Goal: Transaction & Acquisition: Download file/media

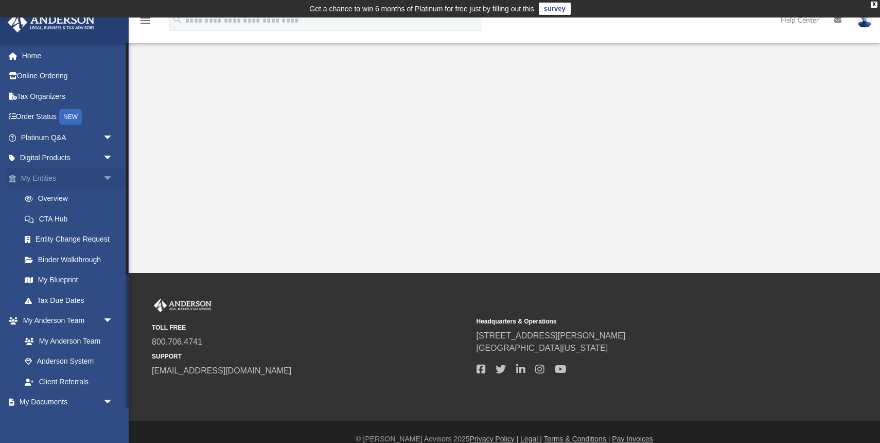
click at [108, 178] on span "arrow_drop_down" at bounding box center [113, 178] width 21 height 21
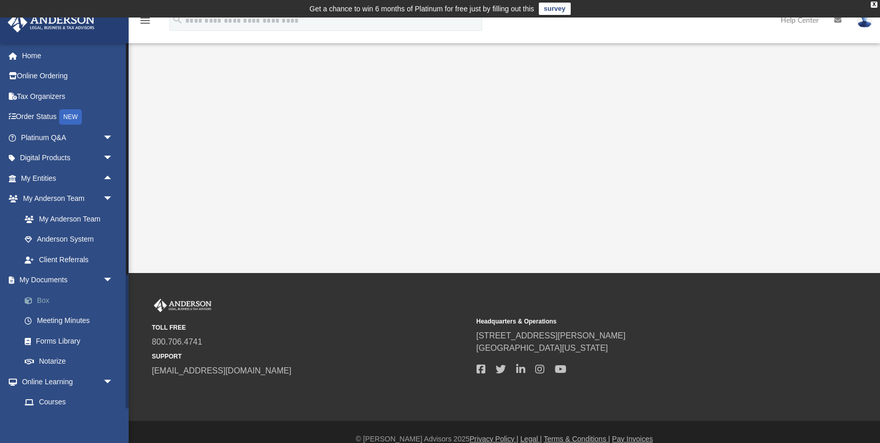
click at [40, 299] on link "Box" at bounding box center [71, 300] width 114 height 21
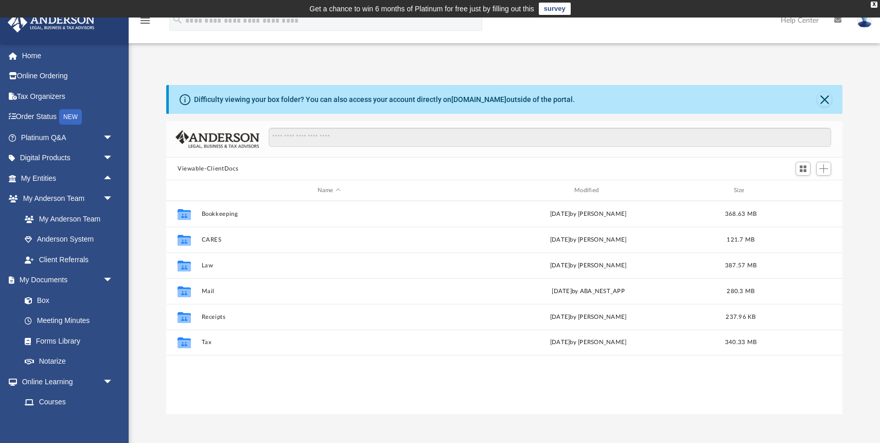
scroll to position [234, 676]
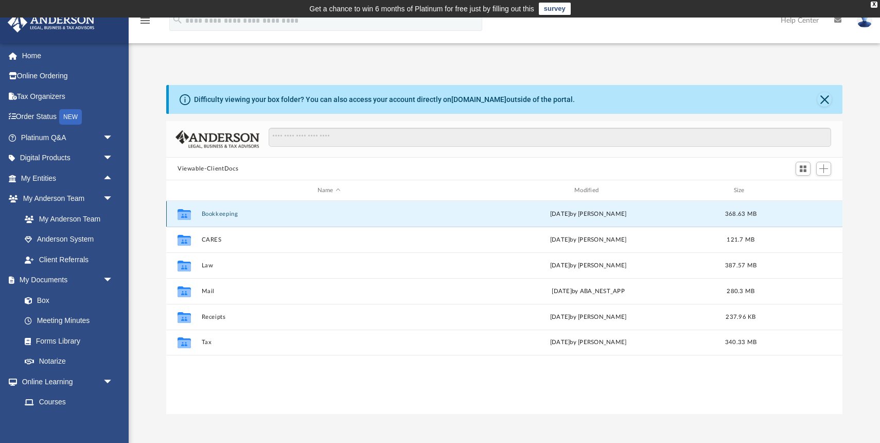
click at [213, 214] on button "Bookkeeping" at bounding box center [329, 213] width 255 height 7
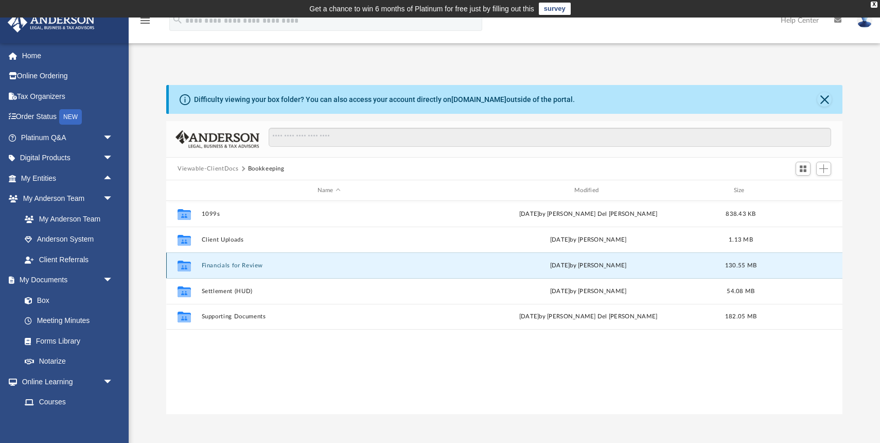
click at [240, 264] on button "Financials for Review" at bounding box center [329, 265] width 255 height 7
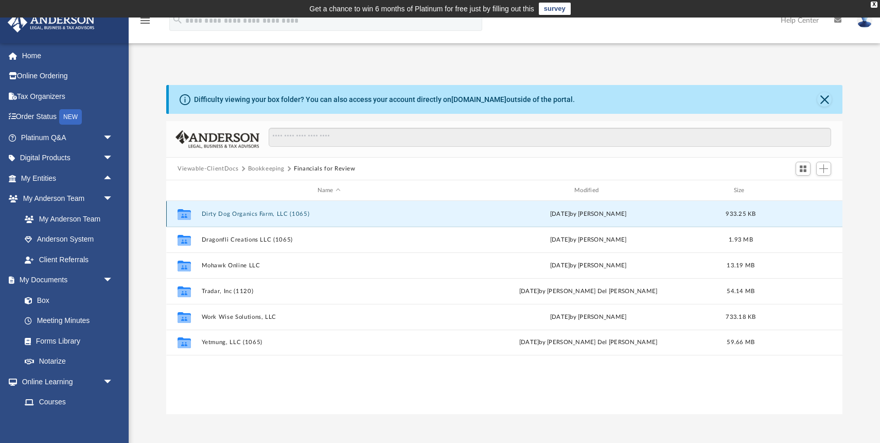
click at [250, 214] on button "Dirty Dog Organics Farm, LLC (1065)" at bounding box center [329, 213] width 255 height 7
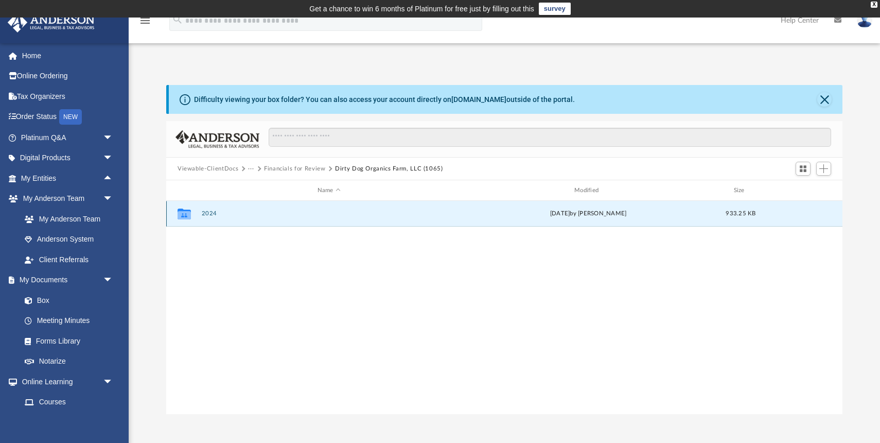
click at [208, 213] on button "2024" at bounding box center [329, 213] width 255 height 7
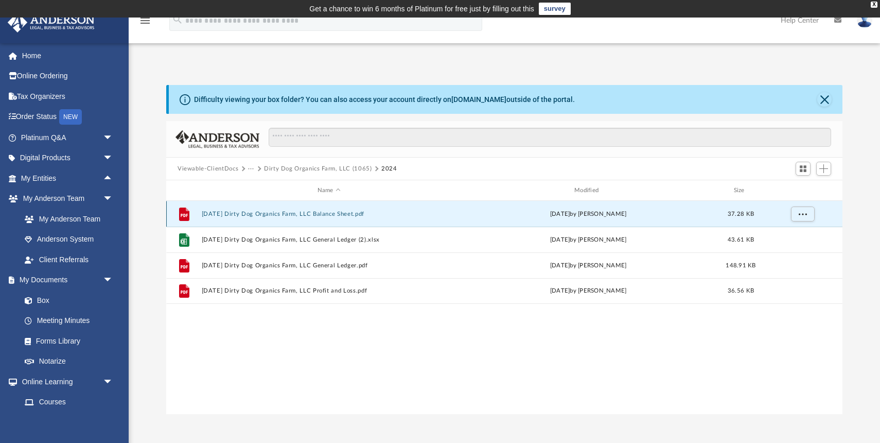
click at [272, 213] on button "[DATE] Dirty Dog Organics Farm, LLC Balance Sheet.pdf" at bounding box center [329, 213] width 255 height 7
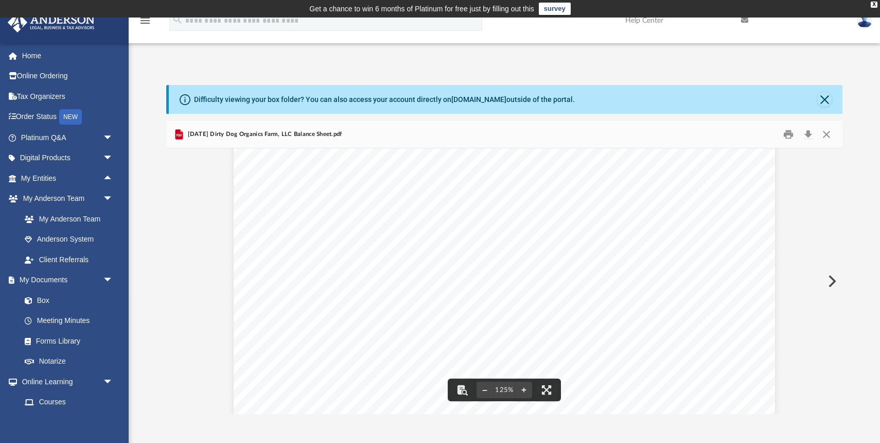
scroll to position [0, 0]
click at [827, 134] on button "Close" at bounding box center [826, 135] width 19 height 16
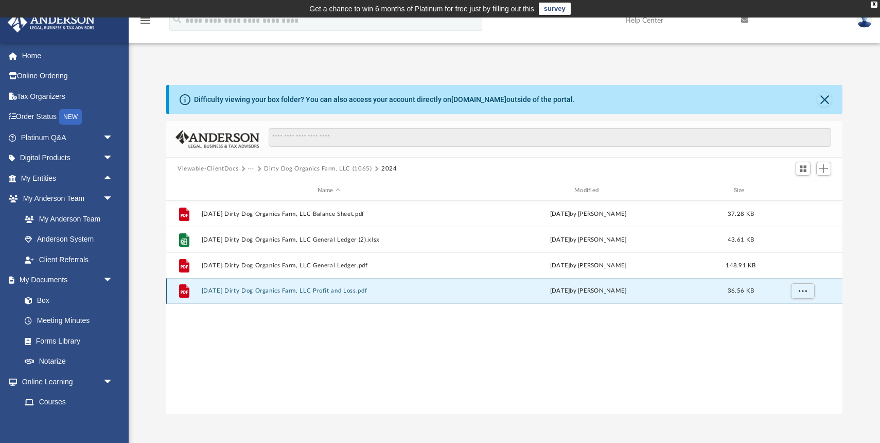
click at [358, 290] on button "[DATE] Dirty Dog Organics Farm, LLC Profit and Loss.pdf" at bounding box center [329, 290] width 255 height 7
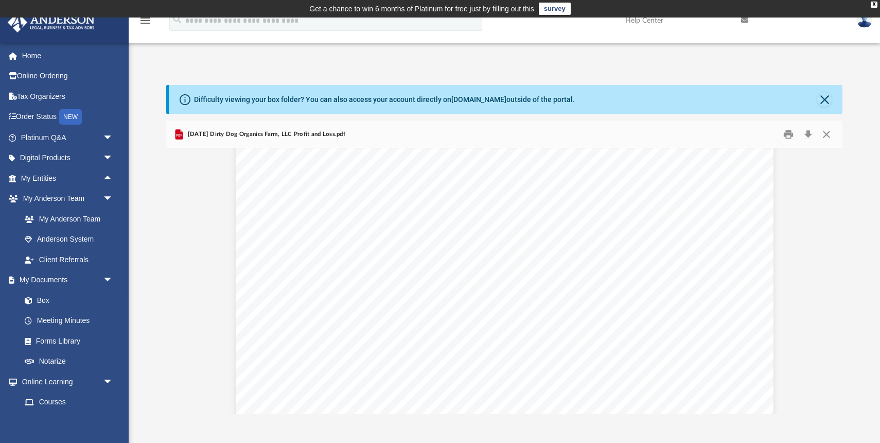
scroll to position [263, 0]
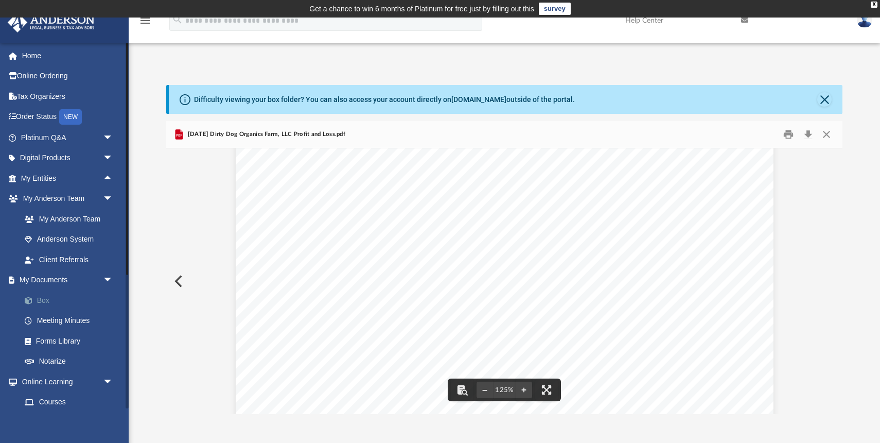
click at [47, 301] on link "Box" at bounding box center [71, 300] width 114 height 21
click at [179, 279] on button "Preview" at bounding box center [177, 281] width 23 height 29
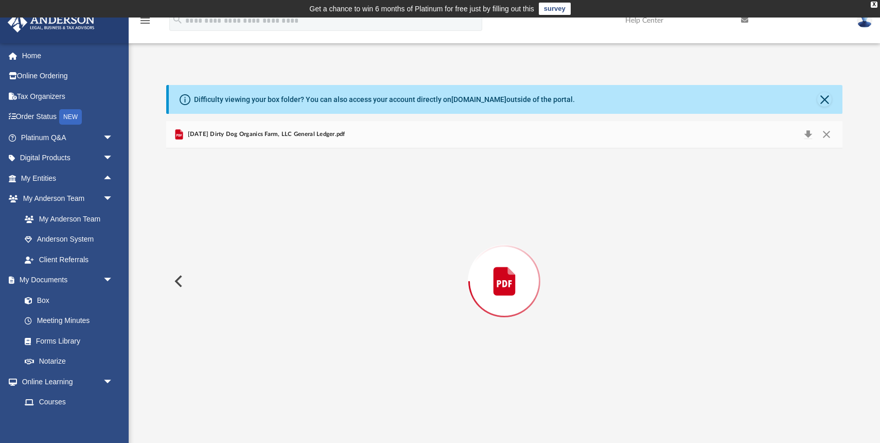
scroll to position [11135, 0]
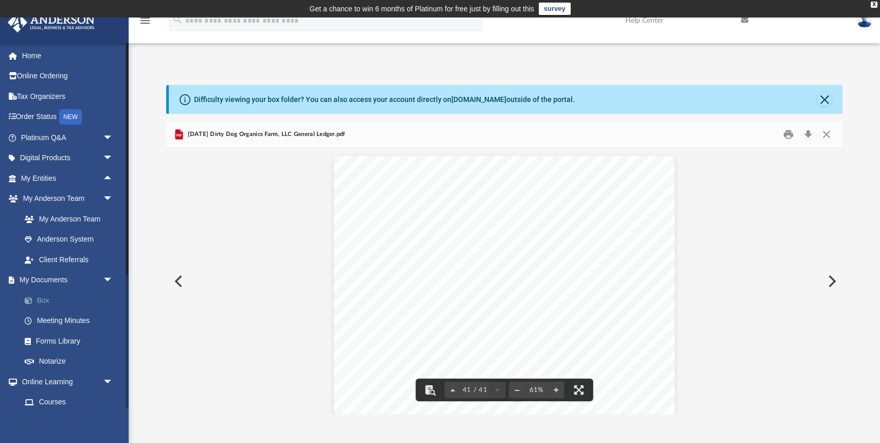
click at [45, 301] on link "Box" at bounding box center [71, 300] width 114 height 21
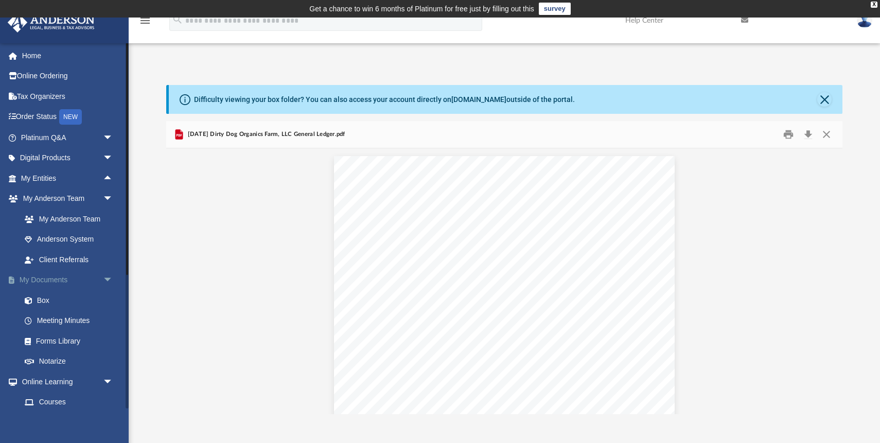
click at [50, 280] on link "My Documents arrow_drop_down" at bounding box center [67, 280] width 121 height 21
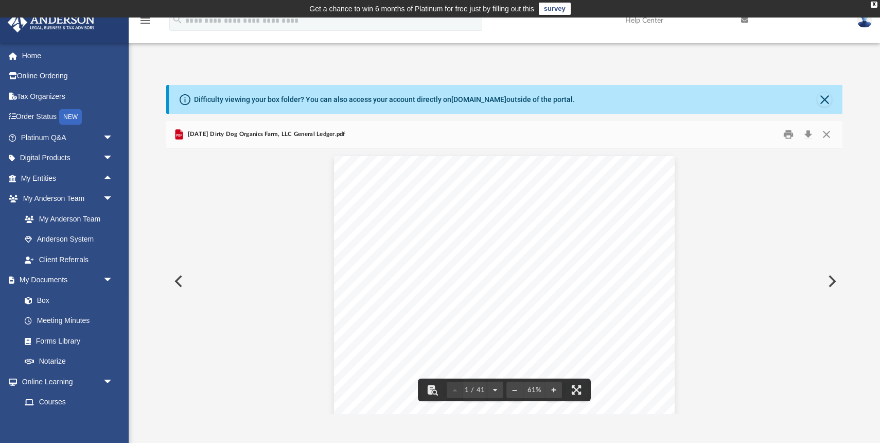
click at [875, 9] on td "Get a chance to win 6 months of Platinum for free just by filling out this surv…" at bounding box center [440, 8] width 880 height 17
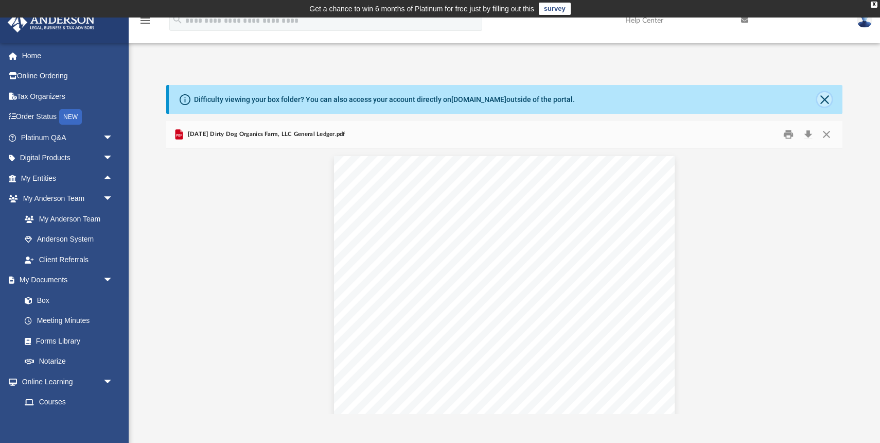
click at [824, 101] on button "Close" at bounding box center [824, 99] width 14 height 14
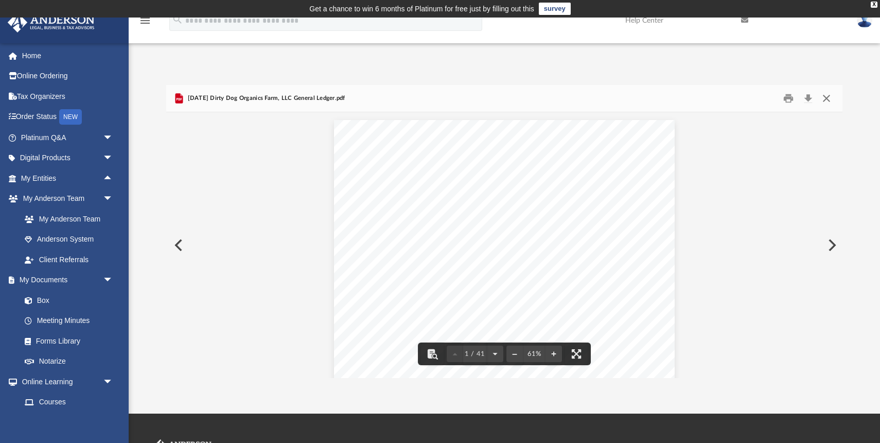
click at [827, 100] on button "Close" at bounding box center [826, 99] width 19 height 16
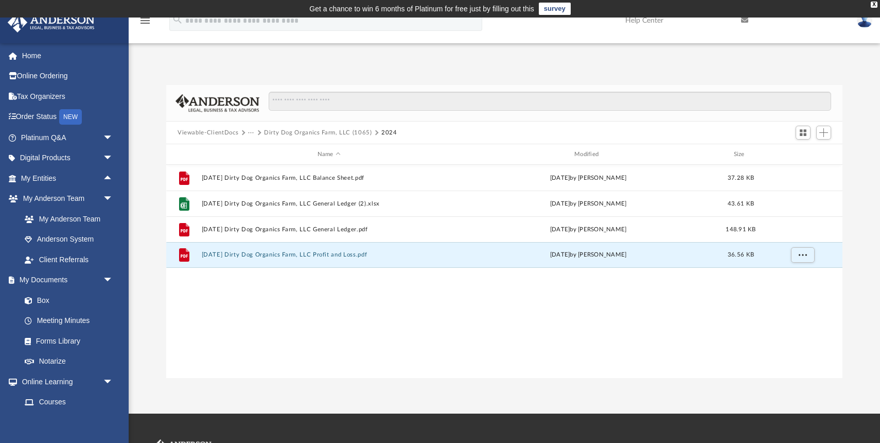
click at [252, 132] on button "···" at bounding box center [251, 132] width 7 height 9
click at [274, 151] on li "Bookkeeping" at bounding box center [283, 150] width 61 height 11
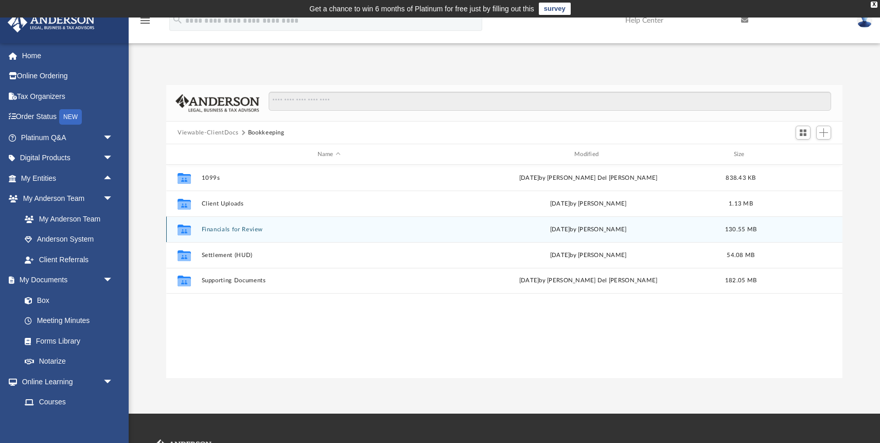
click at [223, 228] on button "Financials for Review" at bounding box center [329, 229] width 255 height 7
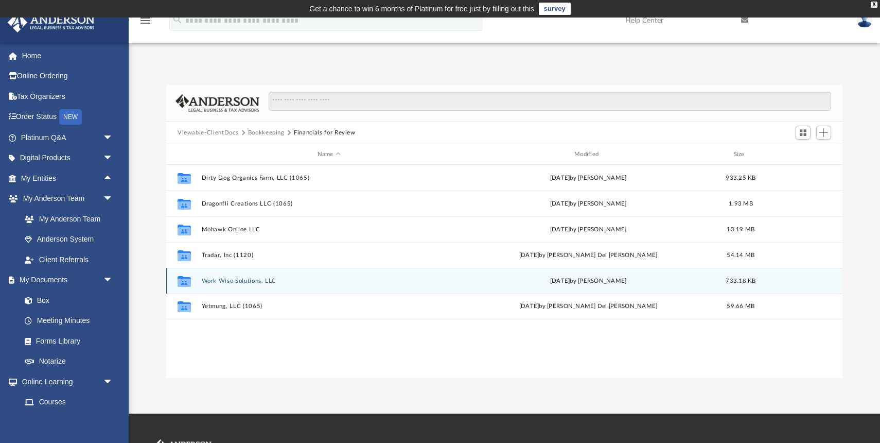
click at [235, 281] on button "Work Wise Solutions, LLC" at bounding box center [329, 280] width 255 height 7
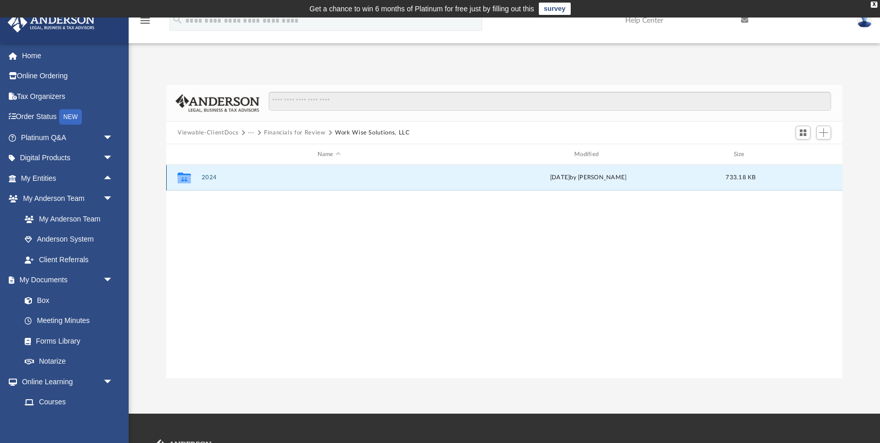
click at [206, 178] on button "2024" at bounding box center [329, 177] width 255 height 7
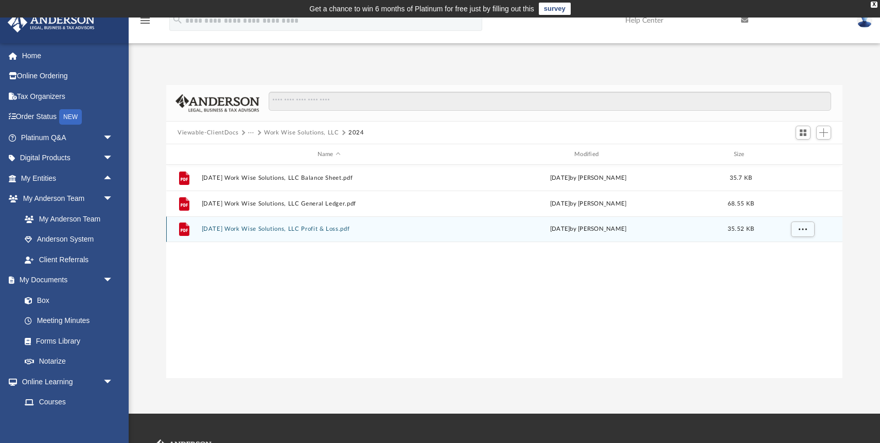
click at [283, 228] on button "[DATE] Work Wise Solutions, LLC Profit & Loss.pdf" at bounding box center [329, 228] width 255 height 7
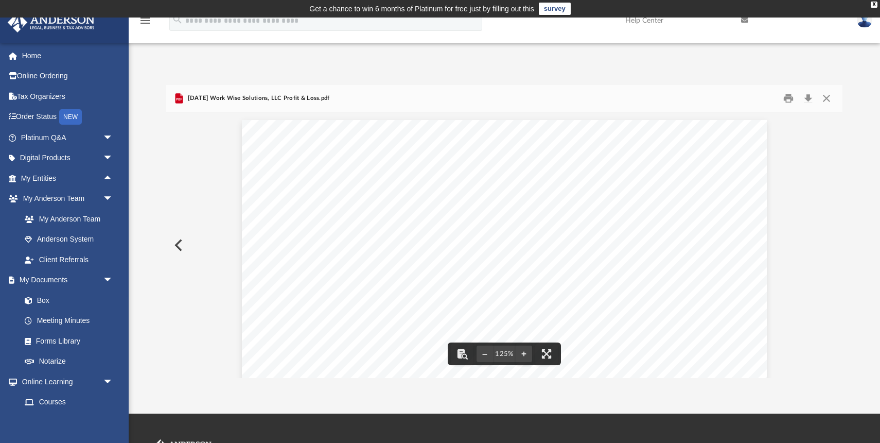
click at [174, 248] on button "Preview" at bounding box center [177, 245] width 23 height 29
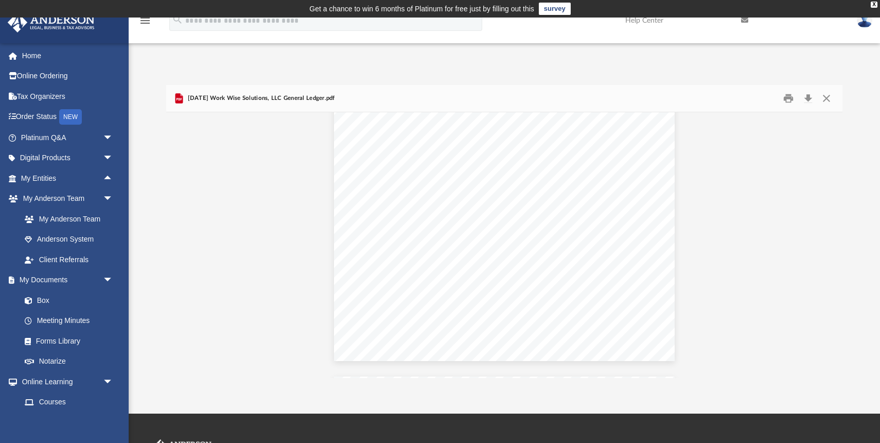
scroll to position [297, 0]
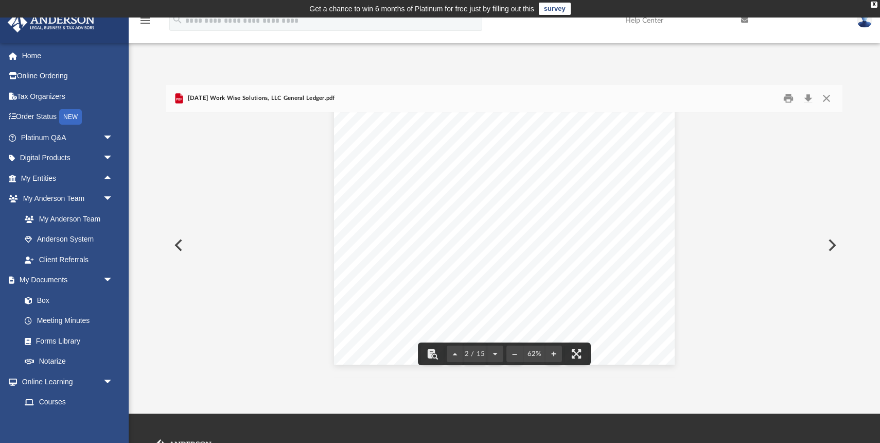
click at [178, 243] on button "Preview" at bounding box center [177, 245] width 23 height 29
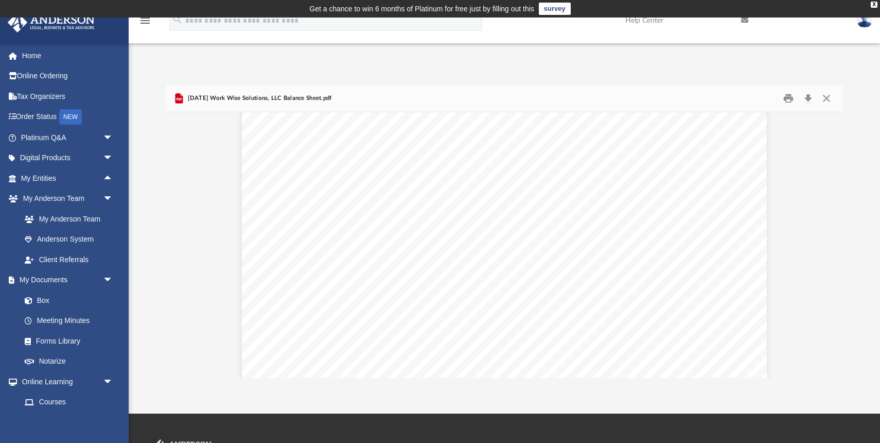
scroll to position [0, 0]
click at [826, 96] on button "Close" at bounding box center [826, 99] width 19 height 16
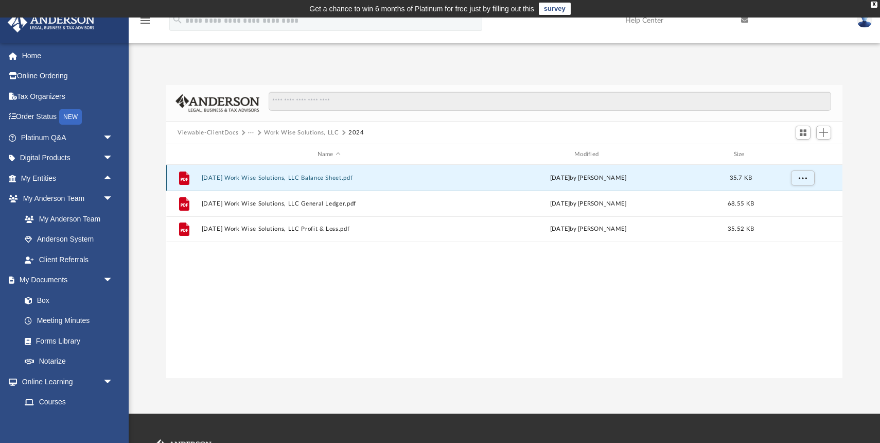
click at [315, 176] on button "[DATE] Work Wise Solutions, LLC Balance Sheet.pdf" at bounding box center [329, 177] width 255 height 7
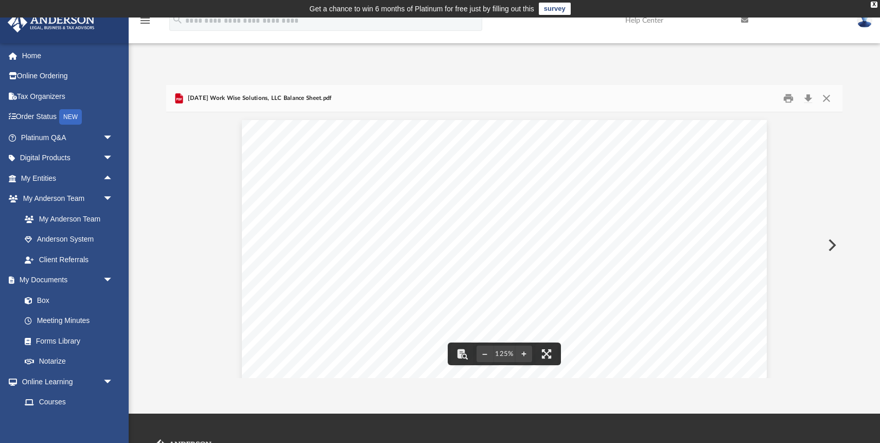
click at [831, 242] on button "Preview" at bounding box center [831, 245] width 23 height 29
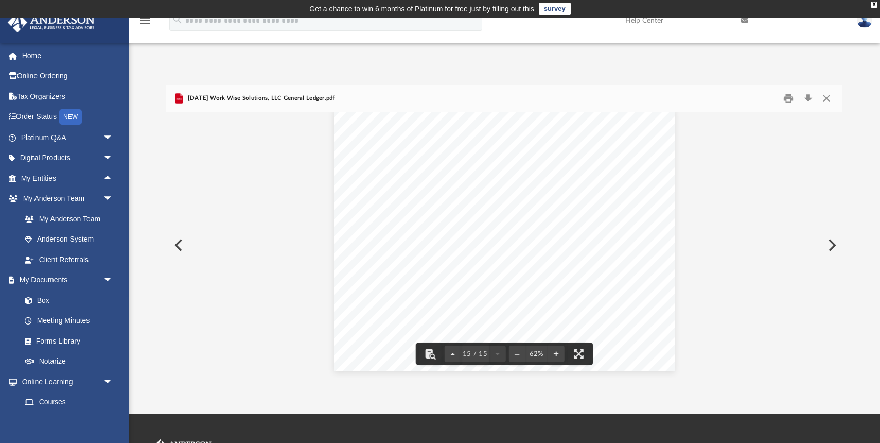
click at [833, 242] on button "Preview" at bounding box center [831, 245] width 23 height 29
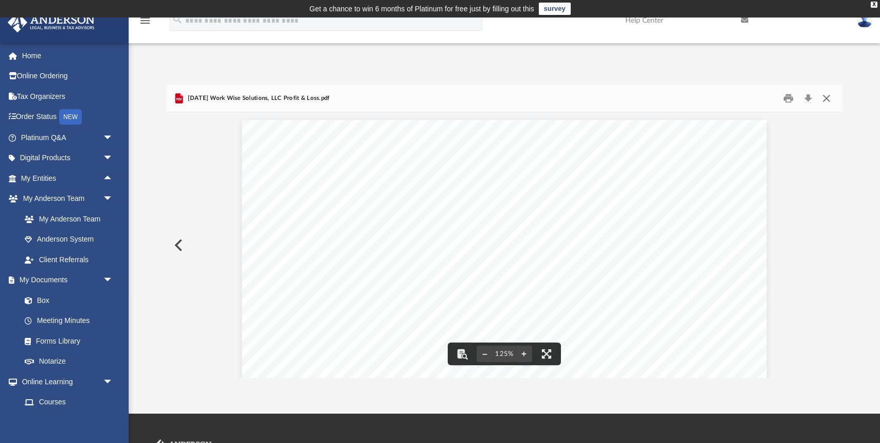
click at [827, 97] on button "Close" at bounding box center [826, 99] width 19 height 16
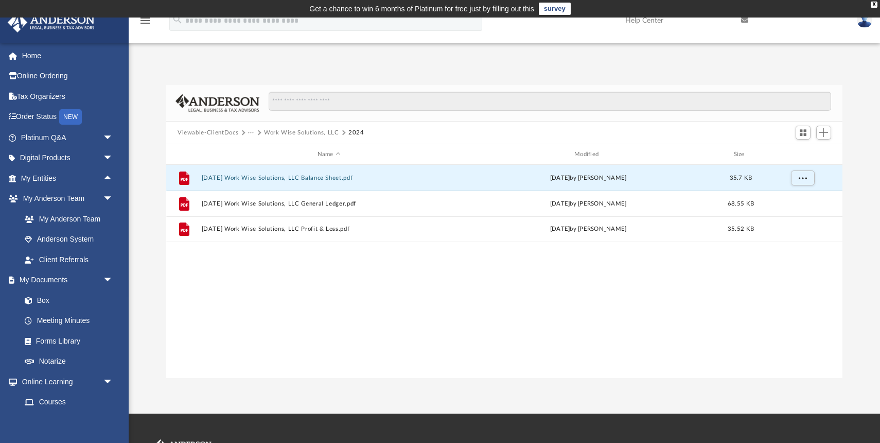
click at [252, 133] on button "···" at bounding box center [251, 132] width 7 height 9
click at [262, 148] on li "Bookkeeping" at bounding box center [283, 150] width 61 height 11
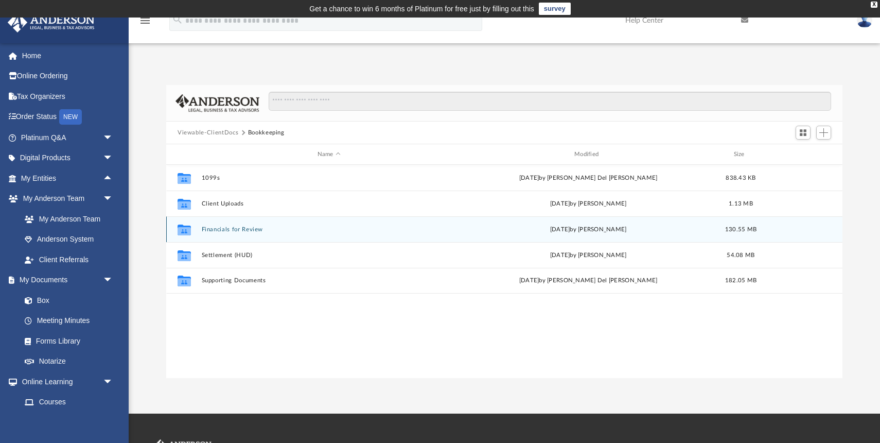
click at [216, 229] on button "Financials for Review" at bounding box center [329, 229] width 255 height 7
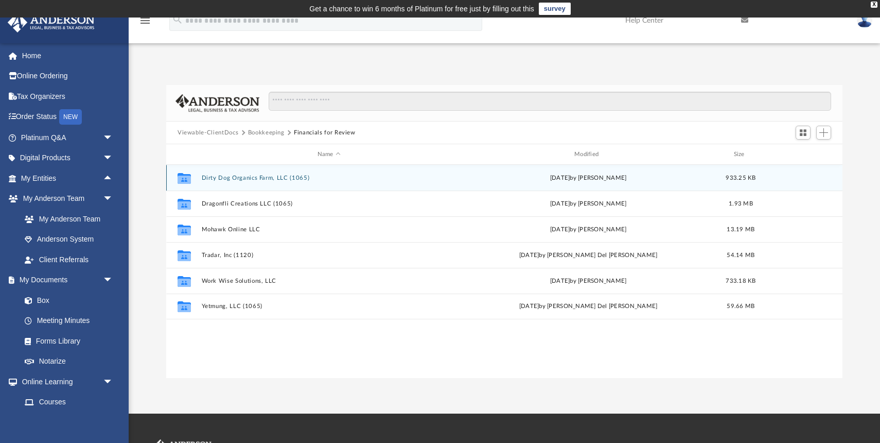
click at [270, 177] on button "Dirty Dog Organics Farm, LLC (1065)" at bounding box center [329, 177] width 255 height 7
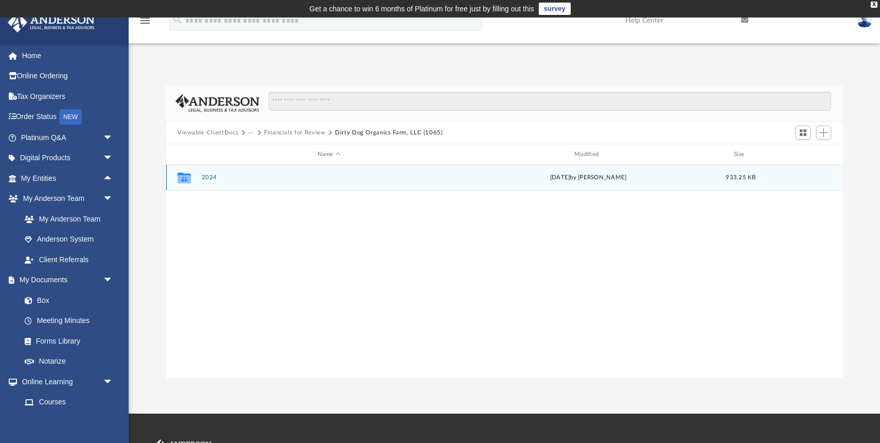
click at [210, 176] on button "2024" at bounding box center [329, 177] width 255 height 7
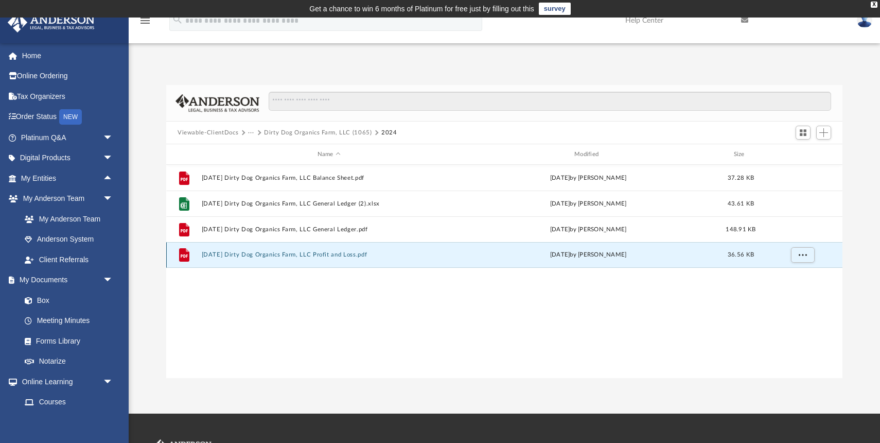
click at [273, 254] on button "[DATE] Dirty Dog Organics Farm, LLC Profit and Loss.pdf" at bounding box center [329, 254] width 255 height 7
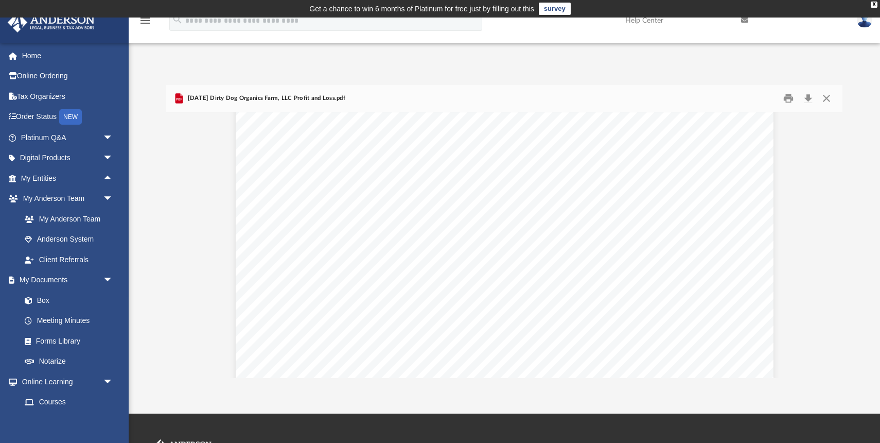
scroll to position [203, 0]
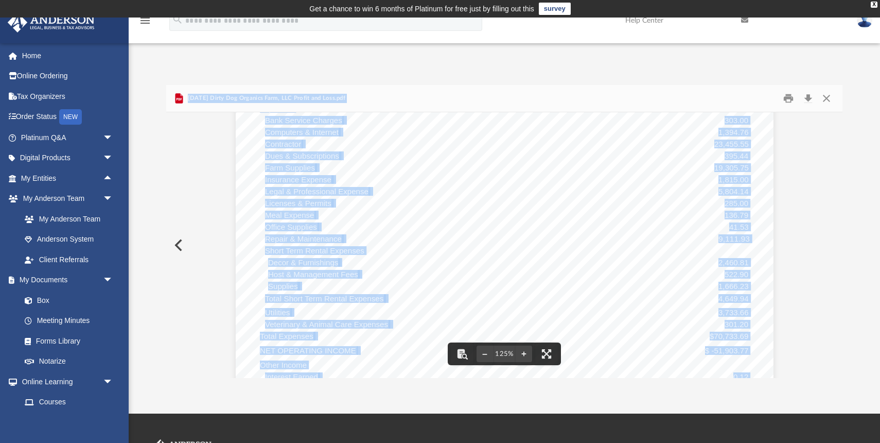
drag, startPoint x: 269, startPoint y: 144, endPoint x: 327, endPoint y: 139, distance: 58.3
click at [327, 139] on div "Viewable-ClientDocs ··· Dirty Dog Organics Farm, LLC (1065) 2024 Name Modified …" at bounding box center [504, 231] width 676 height 293
click at [420, 187] on div "Dirty Dog Organics Farm, LLC Profit and Loss [DATE] - [DATE] Cash Basis [DATE] …" at bounding box center [505, 265] width 538 height 696
click at [431, 203] on div "Dirty Dog Organics Farm, LLC Profit and Loss [DATE] - [DATE] Cash Basis [DATE] …" at bounding box center [505, 265] width 538 height 696
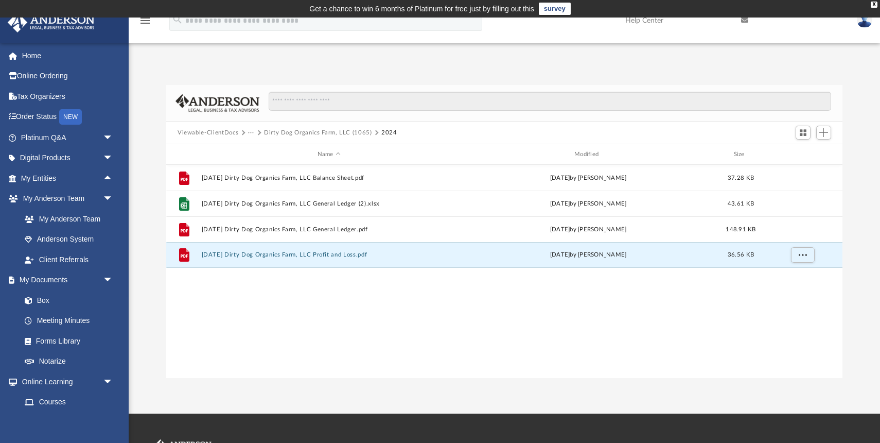
click at [392, 348] on div "File [DATE] Dirty Dog Organics Farm, LLC Balance Sheet.pdf [DATE] by [PERSON_NA…" at bounding box center [504, 272] width 676 height 214
click at [341, 256] on button "[DATE] Dirty Dog Organics Farm, LLC Profit and Loss.pdf" at bounding box center [329, 254] width 255 height 7
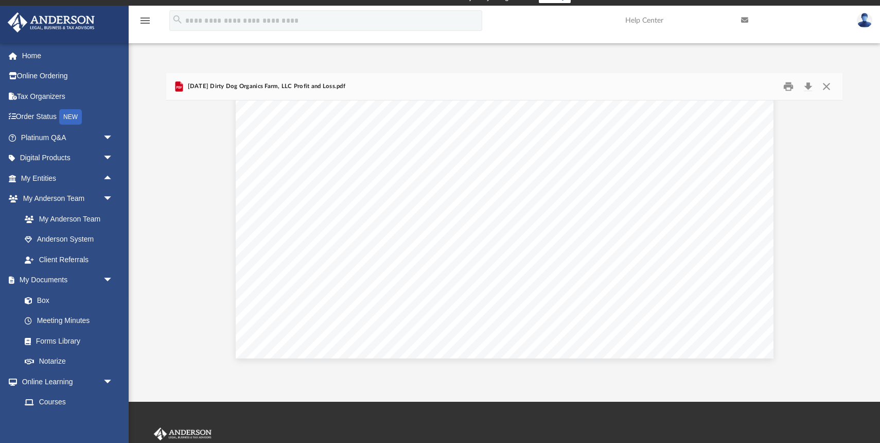
scroll to position [0, 0]
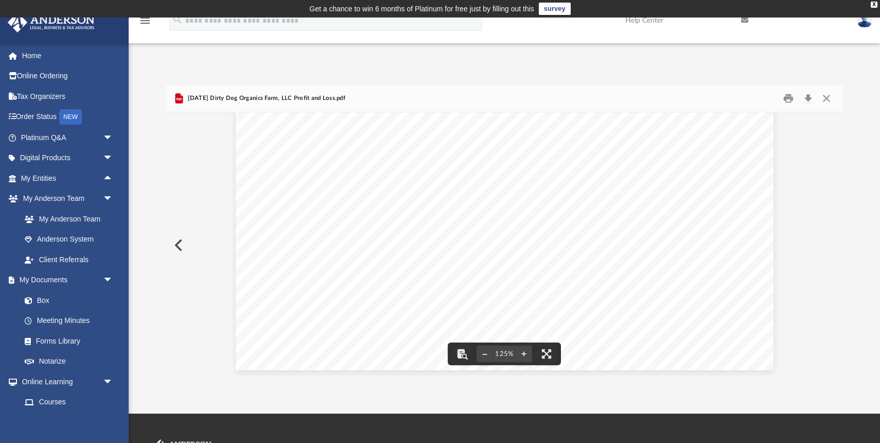
click at [178, 245] on button "Preview" at bounding box center [177, 245] width 23 height 29
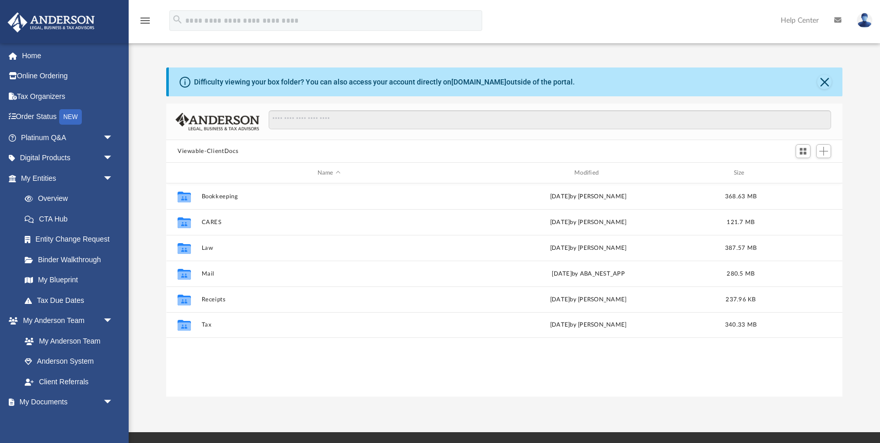
scroll to position [234, 676]
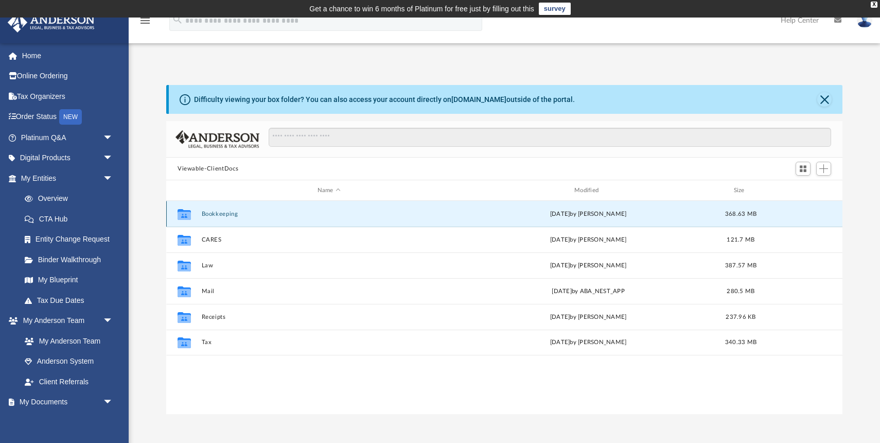
click at [226, 211] on button "Bookkeeping" at bounding box center [329, 213] width 255 height 7
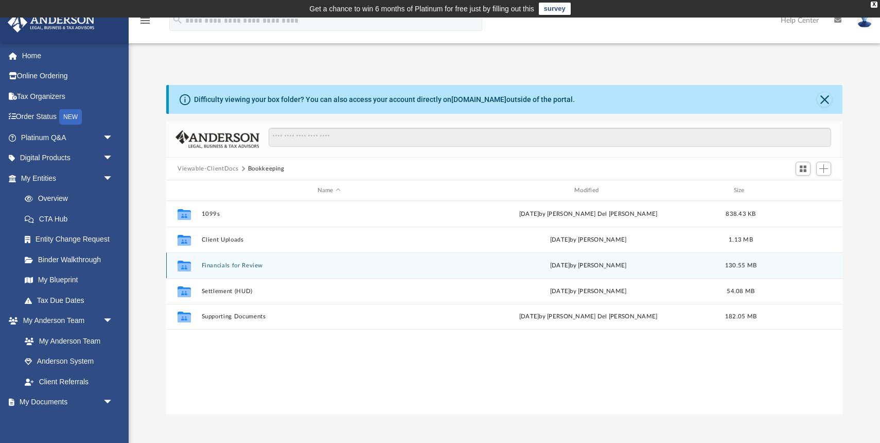
click at [222, 264] on button "Financials for Review" at bounding box center [329, 265] width 255 height 7
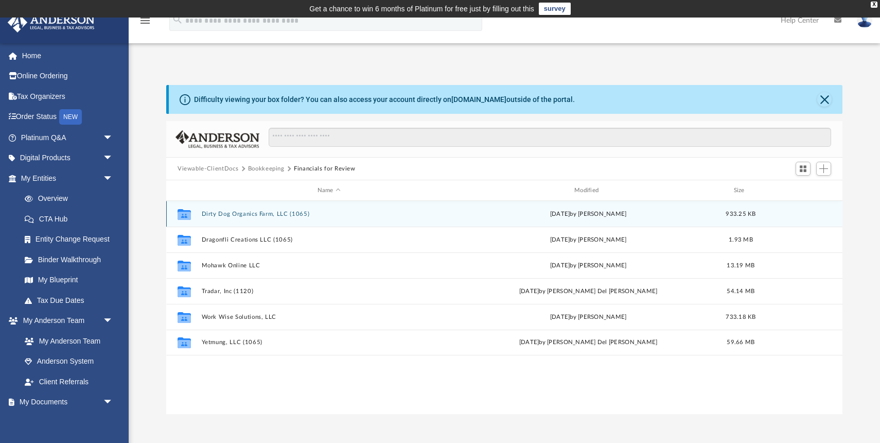
click at [263, 214] on button "Dirty Dog Organics Farm, LLC (1065)" at bounding box center [329, 213] width 255 height 7
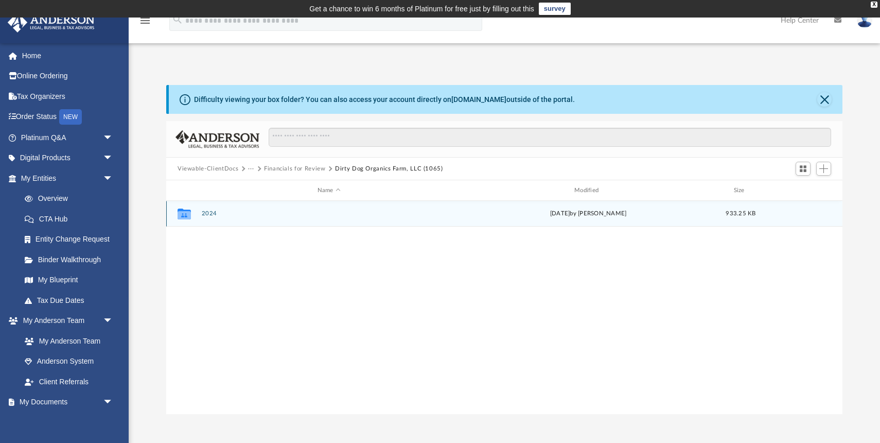
click at [212, 213] on button "2024" at bounding box center [329, 213] width 255 height 7
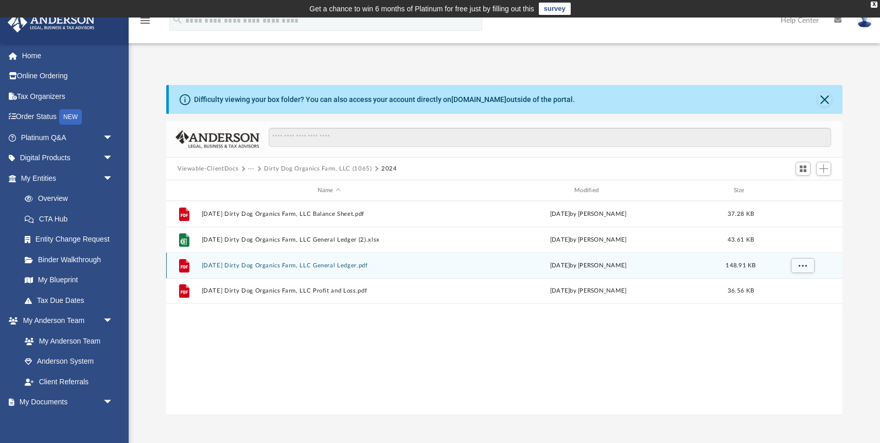
click at [308, 268] on div "File 2024.12.31 Dirty Dog Organics Farm, LLC General Ledger.pdf Tue Aug 19 2025…" at bounding box center [504, 265] width 676 height 26
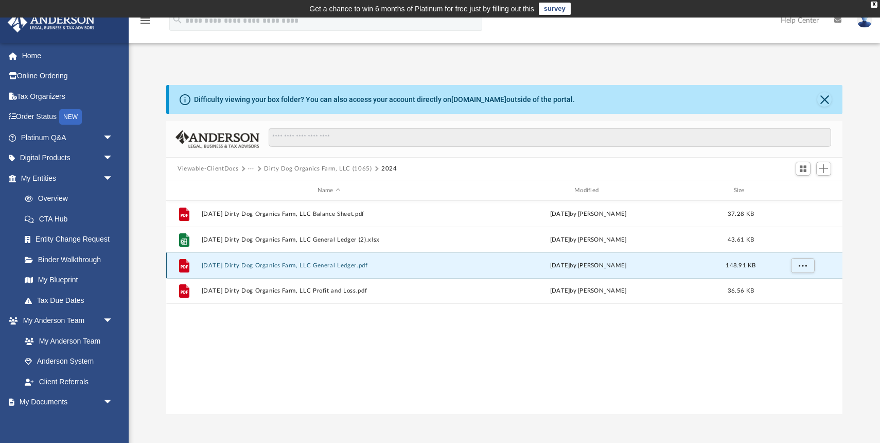
click at [306, 263] on button "[DATE] Dirty Dog Organics Farm, LLC General Ledger.pdf" at bounding box center [329, 265] width 255 height 7
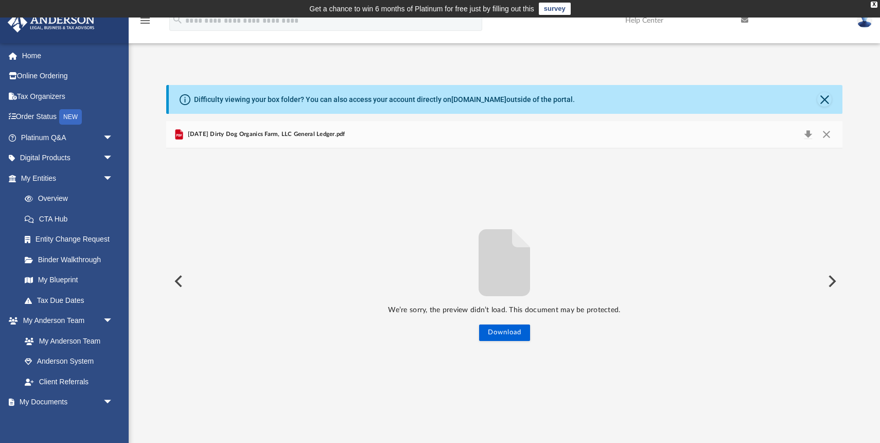
click at [307, 139] on div "[DATE] Dirty Dog Organics Farm, LLC General Ledger.pdf" at bounding box center [259, 134] width 172 height 12
click at [307, 135] on span "[DATE] Dirty Dog Organics Farm, LLC General Ledger.pdf" at bounding box center [265, 134] width 160 height 9
click at [179, 282] on button "Preview" at bounding box center [177, 281] width 23 height 29
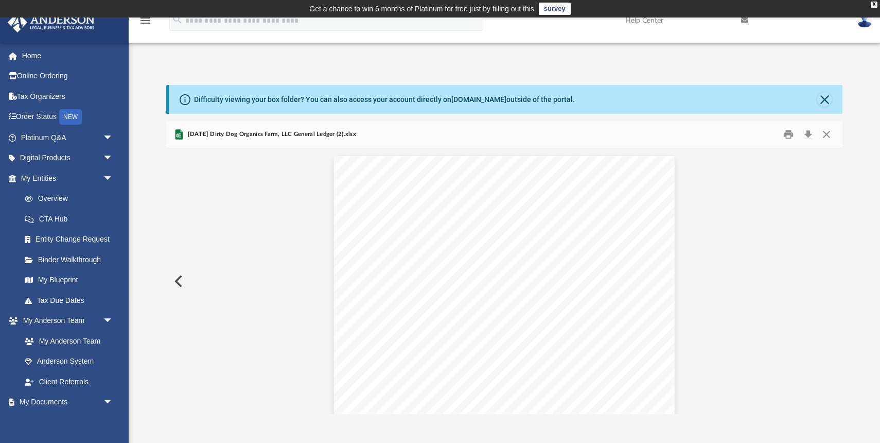
click at [179, 282] on button "Preview" at bounding box center [177, 281] width 23 height 29
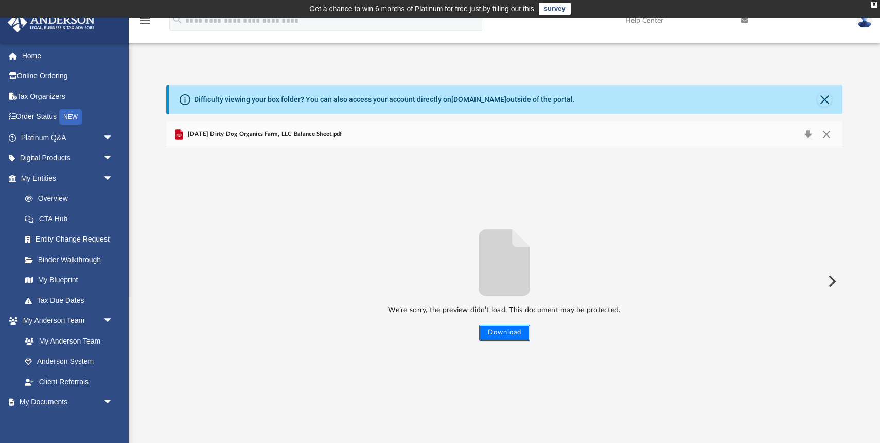
click at [510, 333] on button "Download" at bounding box center [504, 332] width 51 height 16
click at [285, 139] on div "[DATE] Dirty Dog Organics Farm, LLC Balance Sheet.pdf" at bounding box center [257, 134] width 169 height 12
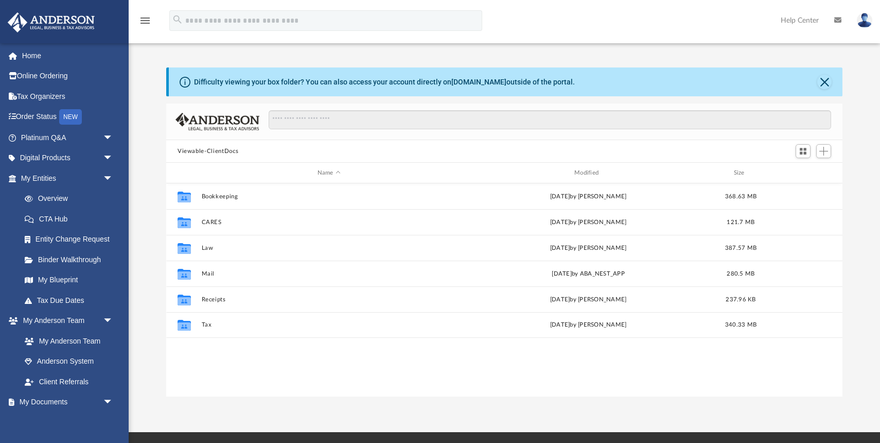
scroll to position [234, 676]
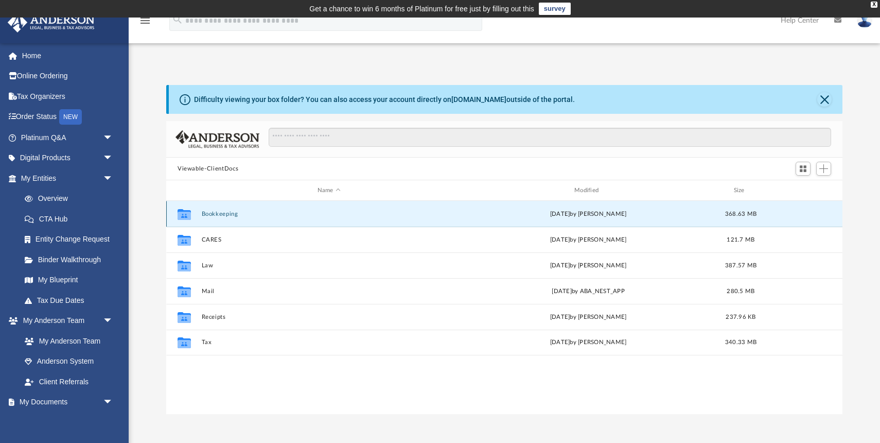
click at [231, 211] on button "Bookkeeping" at bounding box center [329, 213] width 255 height 7
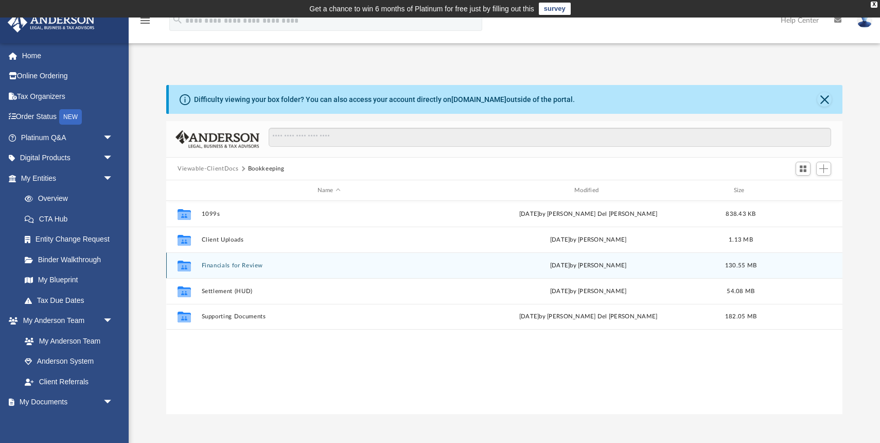
click at [234, 266] on button "Financials for Review" at bounding box center [329, 265] width 255 height 7
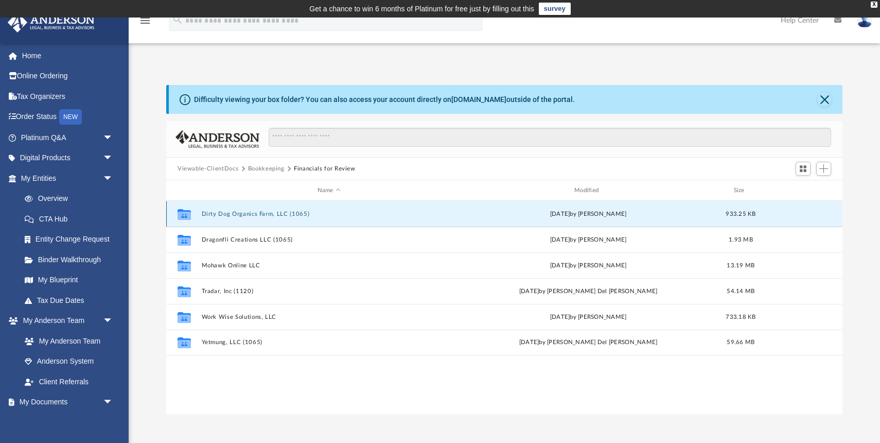
click at [241, 213] on button "Dirty Dog Organics Farm, LLC (1065)" at bounding box center [329, 213] width 255 height 7
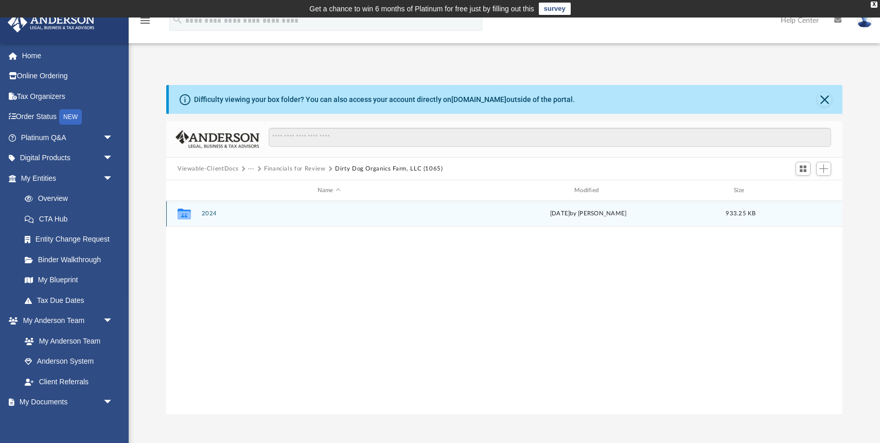
click at [208, 213] on button "2024" at bounding box center [329, 213] width 255 height 7
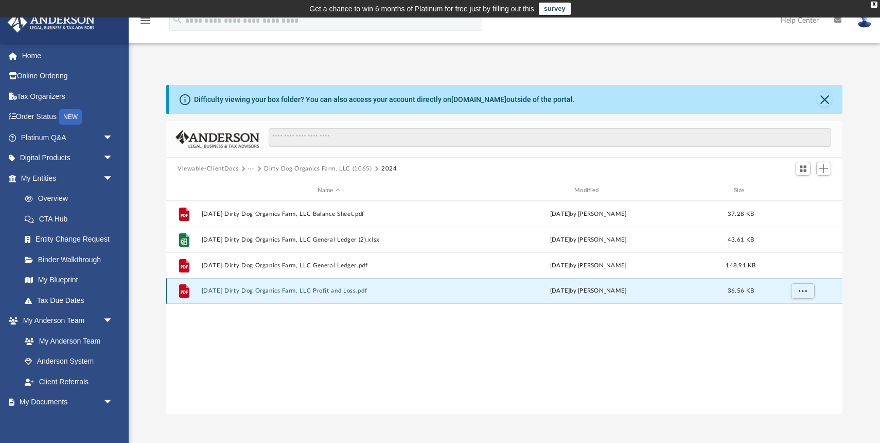
click at [282, 290] on button "[DATE] Dirty Dog Organics Farm, LLC Profit and Loss.pdf" at bounding box center [329, 290] width 255 height 7
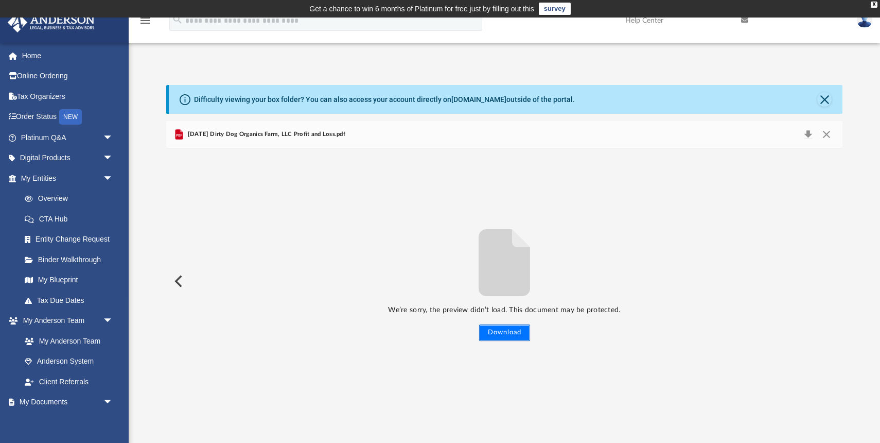
click at [499, 332] on button "Download" at bounding box center [504, 332] width 51 height 16
